Goal: Find specific page/section: Find specific page/section

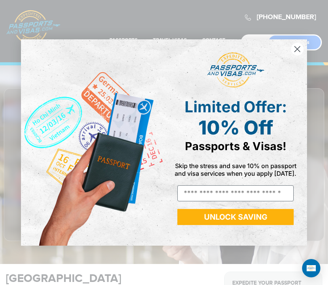
click at [296, 48] on icon "Close dialog" at bounding box center [297, 49] width 5 height 5
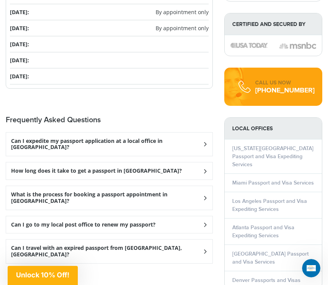
scroll to position [941, 0]
click at [153, 138] on h3 "Can I expedite my passport application at a local office in [GEOGRAPHIC_DATA]?" at bounding box center [106, 144] width 191 height 13
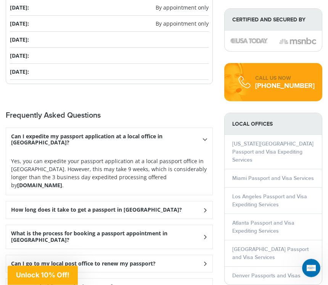
scroll to position [978, 0]
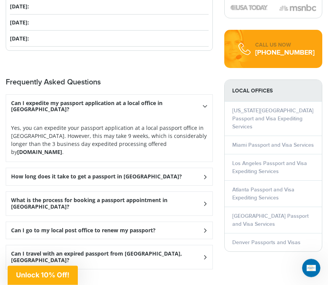
click at [142, 113] on h3 "How long does it take to get a passport in [GEOGRAPHIC_DATA]?" at bounding box center [106, 106] width 191 height 13
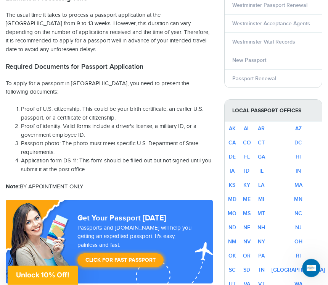
scroll to position [371, 0]
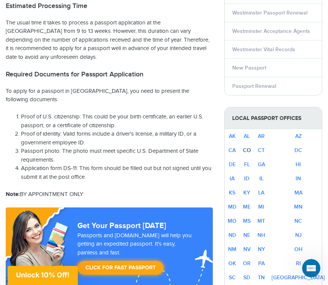
click at [251, 147] on link "CO" at bounding box center [247, 150] width 8 height 6
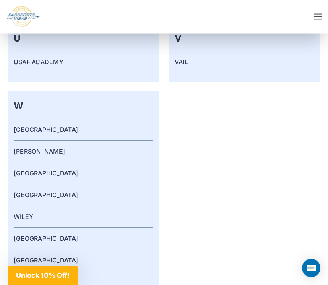
scroll to position [3151, 0]
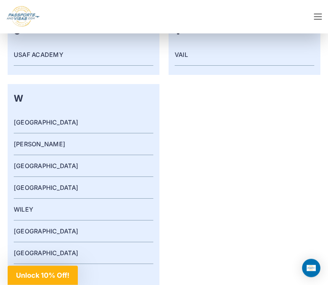
click at [39, 162] on link "WESTMINSTER" at bounding box center [46, 166] width 64 height 8
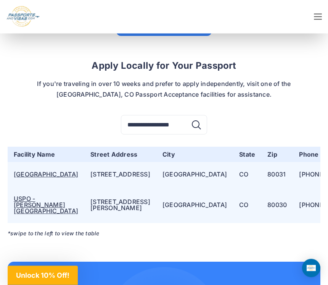
scroll to position [1538, 0]
click at [57, 195] on link "USPO - [PERSON_NAME][GEOGRAPHIC_DATA]" at bounding box center [46, 205] width 64 height 20
